Goal: Register for event/course

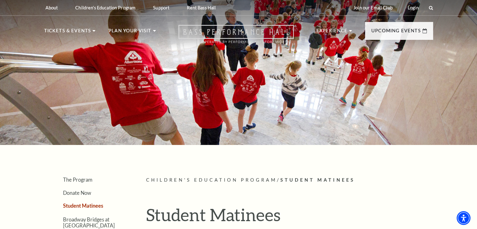
click at [269, 28] on icon "Open this option" at bounding box center [235, 34] width 115 height 18
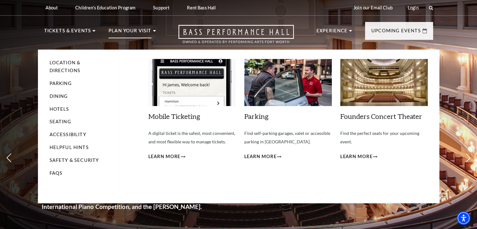
click at [134, 29] on p "Plan Your Visit" at bounding box center [129, 32] width 43 height 11
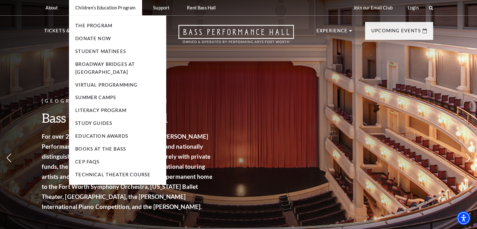
click at [102, 11] on li "Children's Education Program The Program Donate Now Student Matinees Broadway B…" at bounding box center [105, 7] width 73 height 15
click at [112, 107] on link "Literacy Program" at bounding box center [100, 109] width 51 height 5
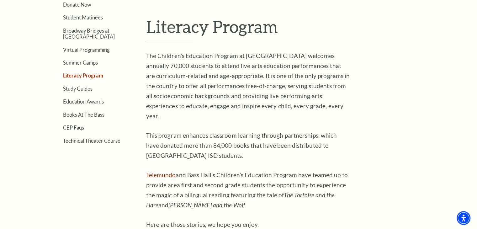
scroll to position [157, 0]
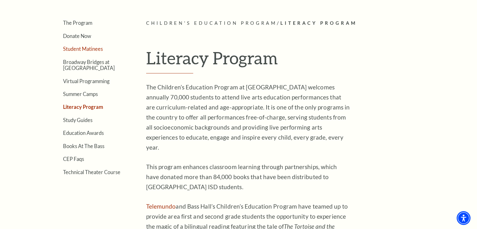
click at [95, 50] on link "Student Matinees" at bounding box center [83, 49] width 40 height 6
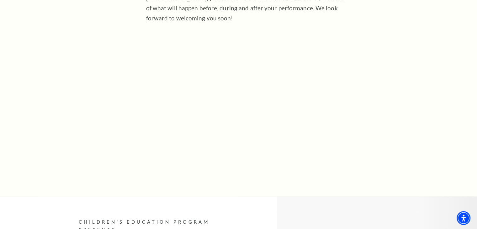
scroll to position [188, 0]
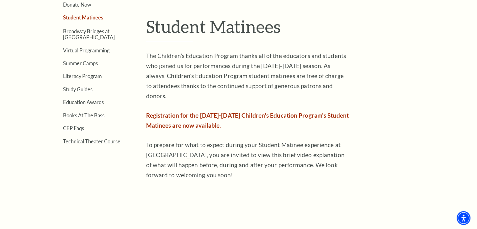
click at [254, 112] on span "Registration for the 2025-2026 Children's Education Program's Student Matinees …" at bounding box center [247, 120] width 202 height 17
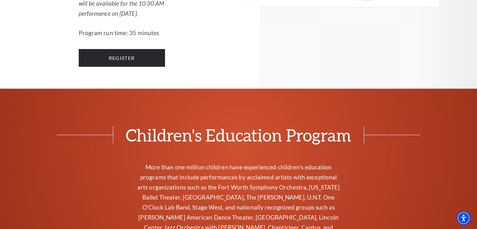
scroll to position [1473, 0]
